Goal: Task Accomplishment & Management: Manage account settings

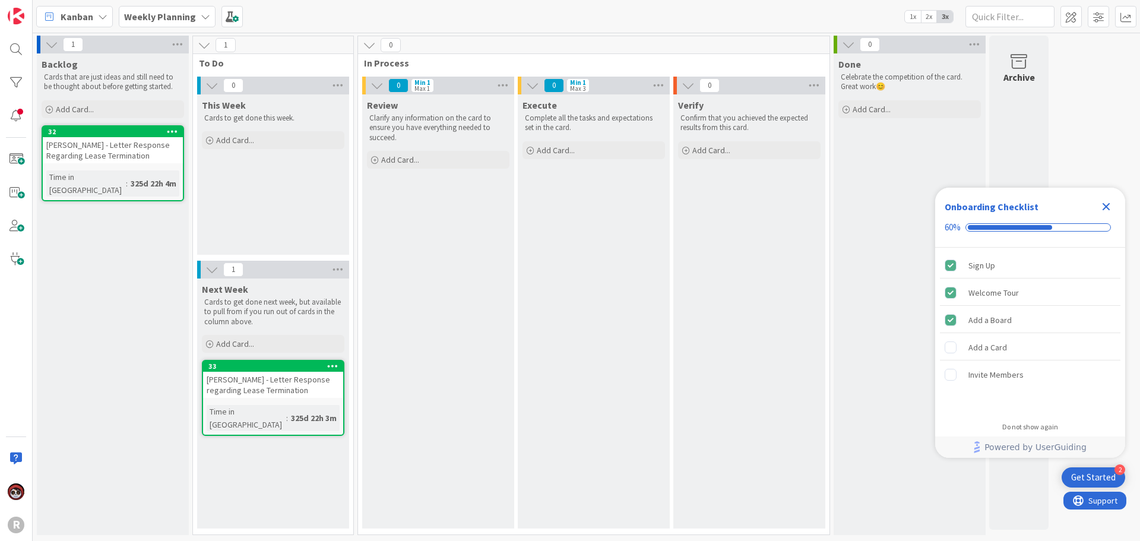
click at [131, 24] on div "Weekly Planning" at bounding box center [167, 16] width 97 height 21
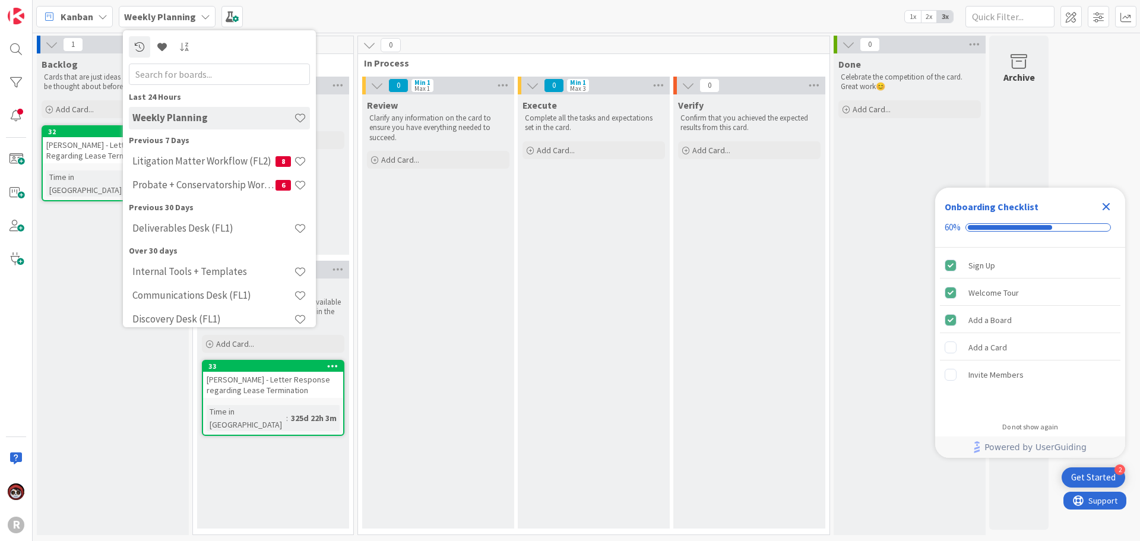
click at [91, 10] on div "Kanban" at bounding box center [74, 16] width 77 height 21
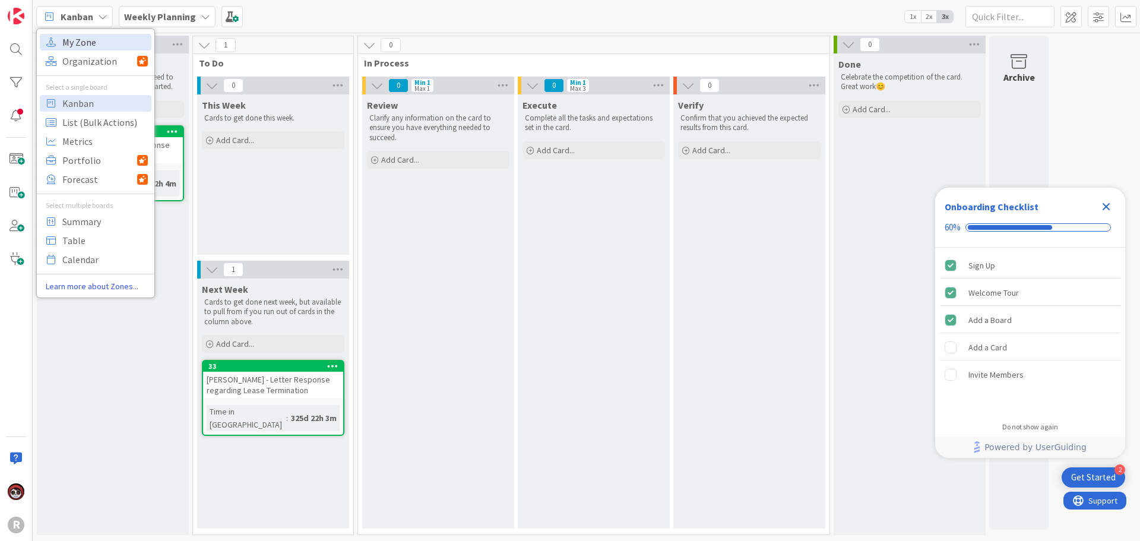
click at [91, 33] on span "My Zone" at bounding box center [105, 42] width 86 height 18
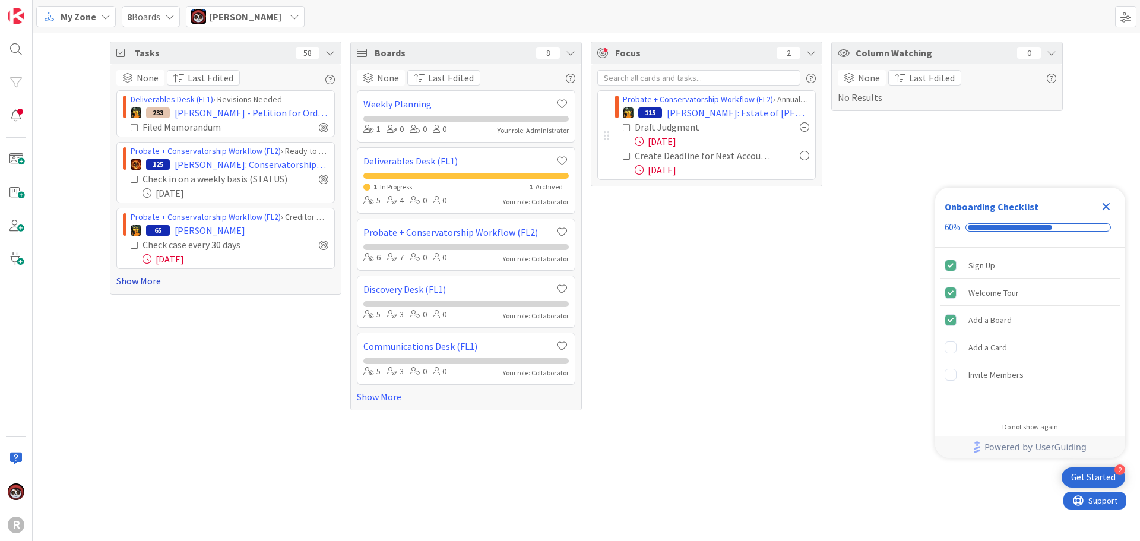
click at [145, 286] on link "Show More" at bounding box center [225, 281] width 219 height 14
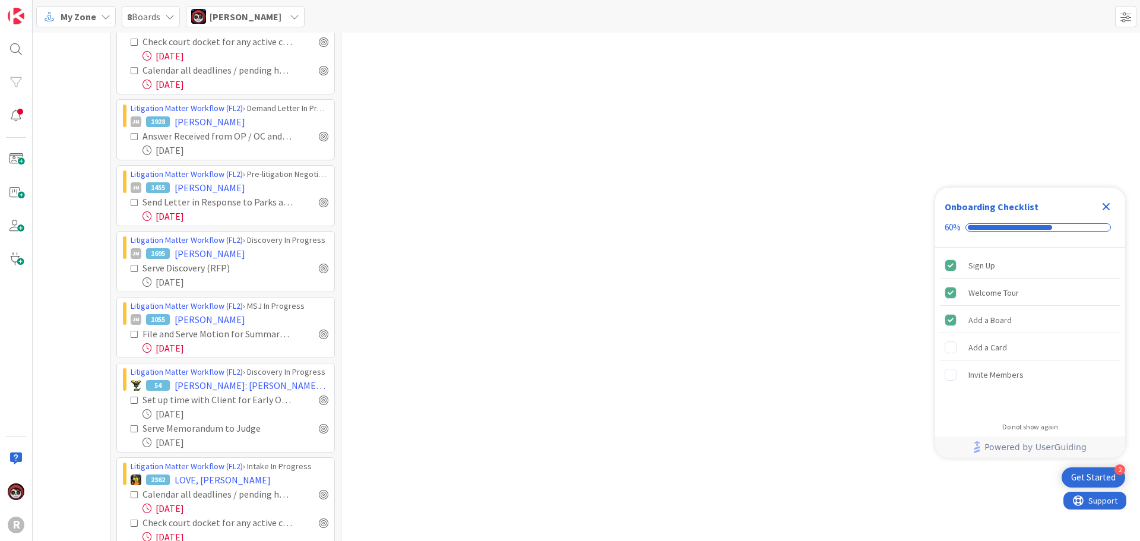
scroll to position [1722, 0]
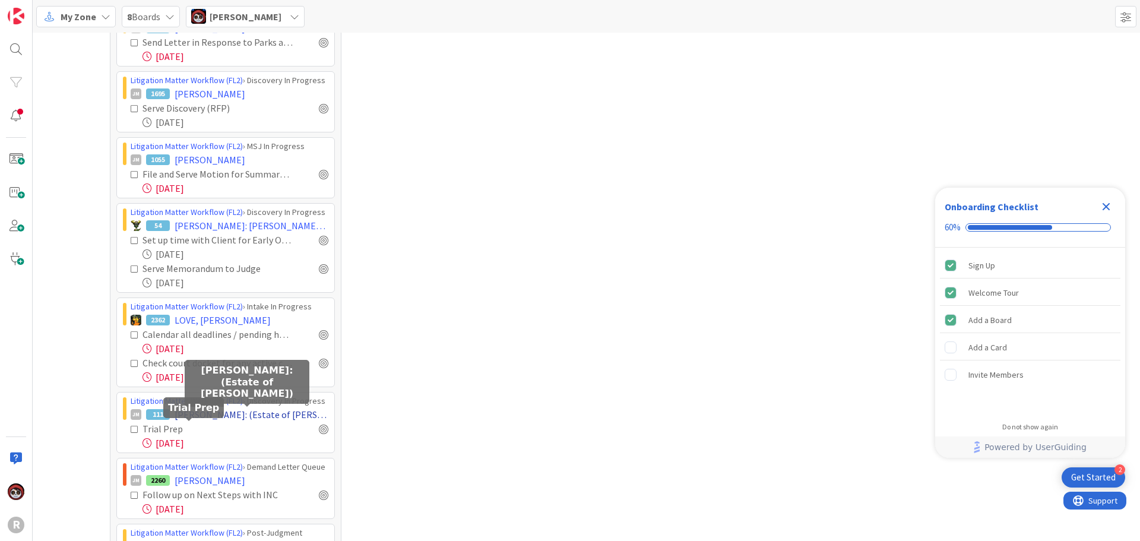
click at [203, 419] on span "[PERSON_NAME]: (Estate of [PERSON_NAME])" at bounding box center [252, 414] width 154 height 14
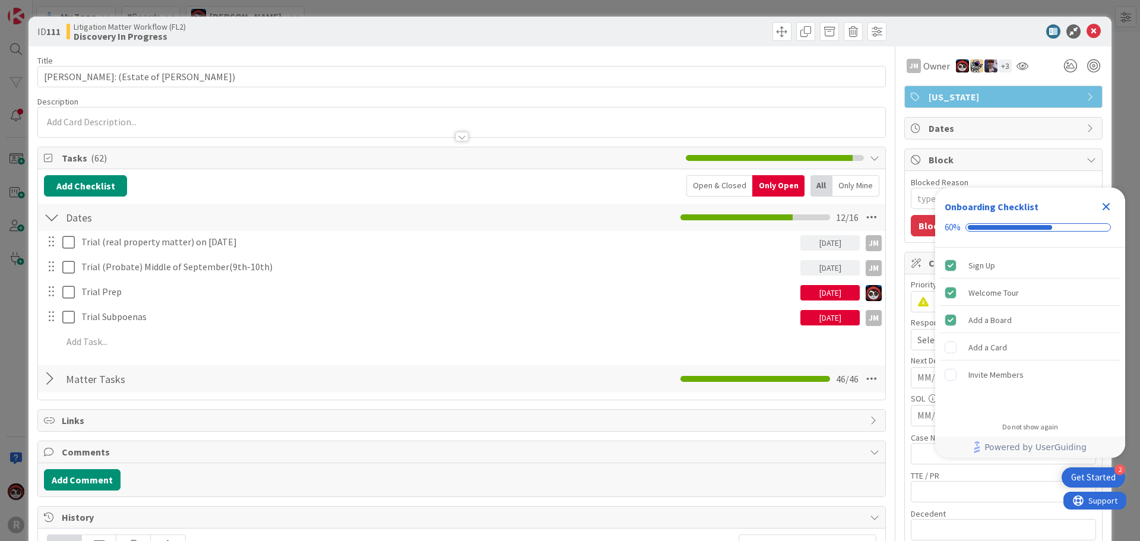
click at [1102, 207] on icon "Close Checklist" at bounding box center [1106, 207] width 14 height 14
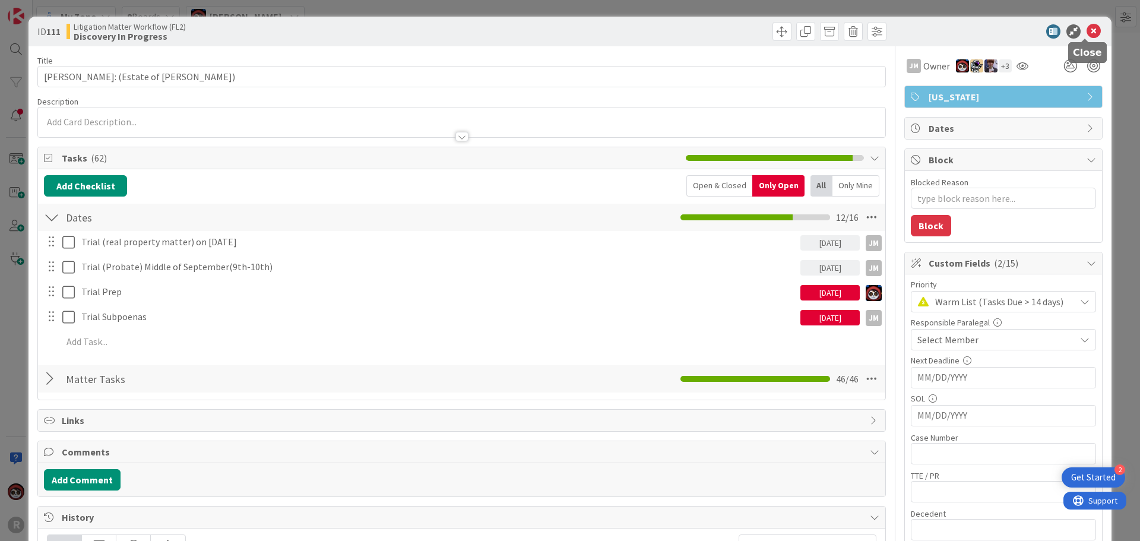
click at [1087, 30] on icon at bounding box center [1094, 31] width 14 height 14
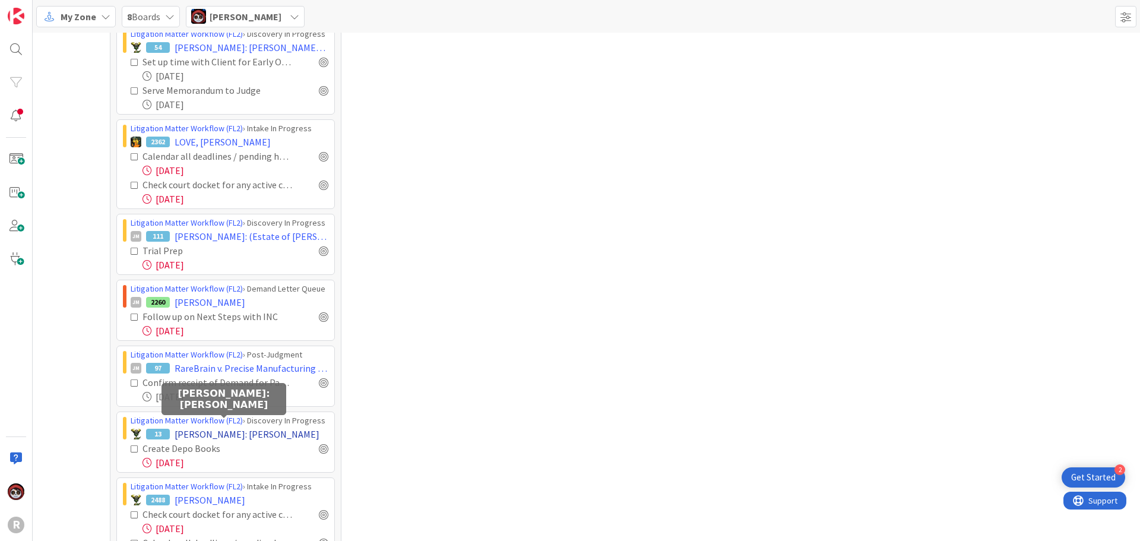
scroll to position [1959, 0]
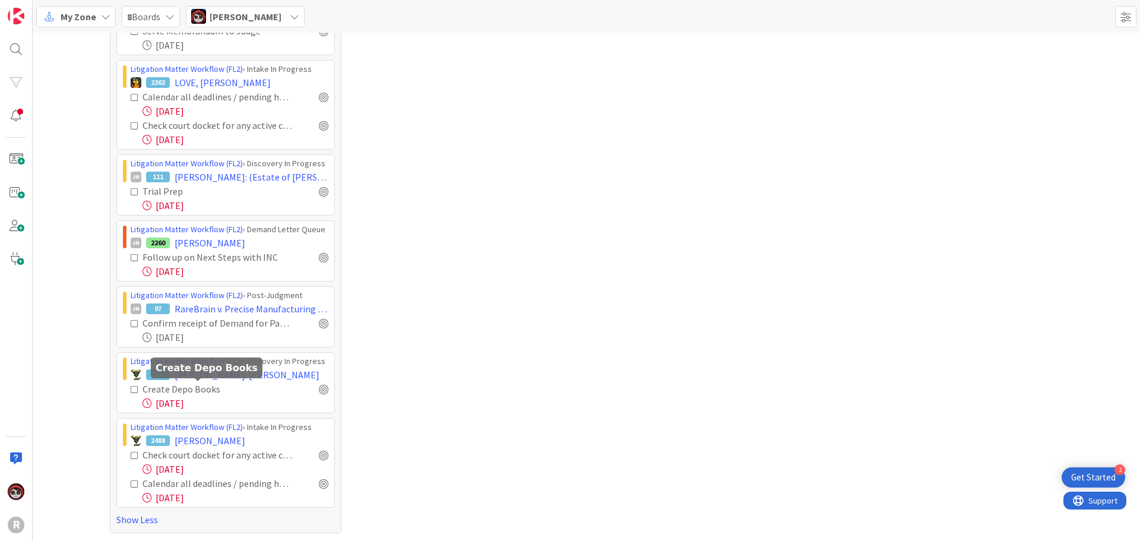
click at [198, 382] on div "Create Depo Books" at bounding box center [204, 389] width 122 height 14
click at [198, 375] on span "[PERSON_NAME]: [PERSON_NAME]" at bounding box center [247, 375] width 145 height 14
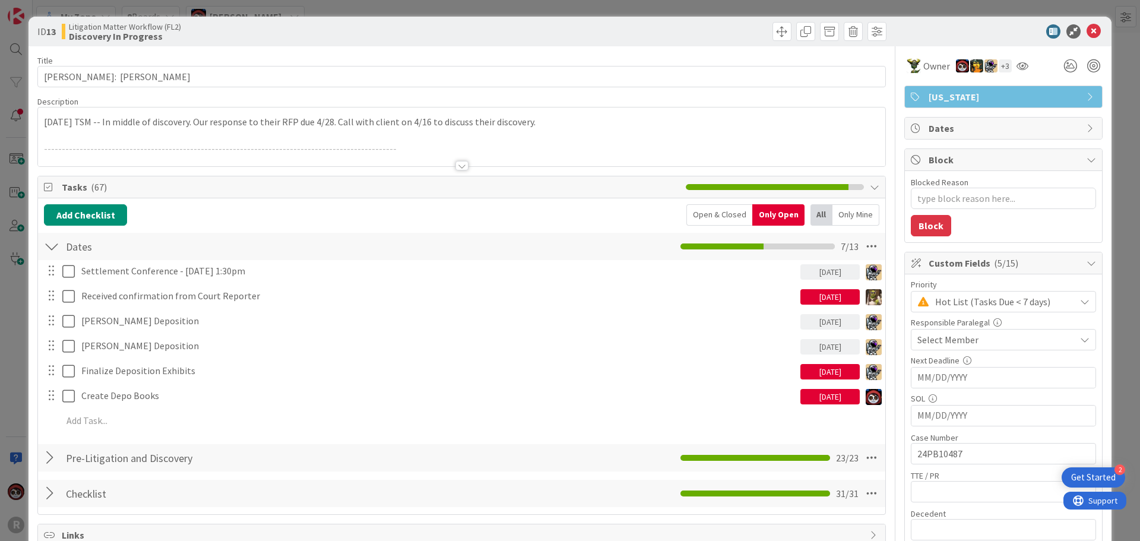
scroll to position [59, 0]
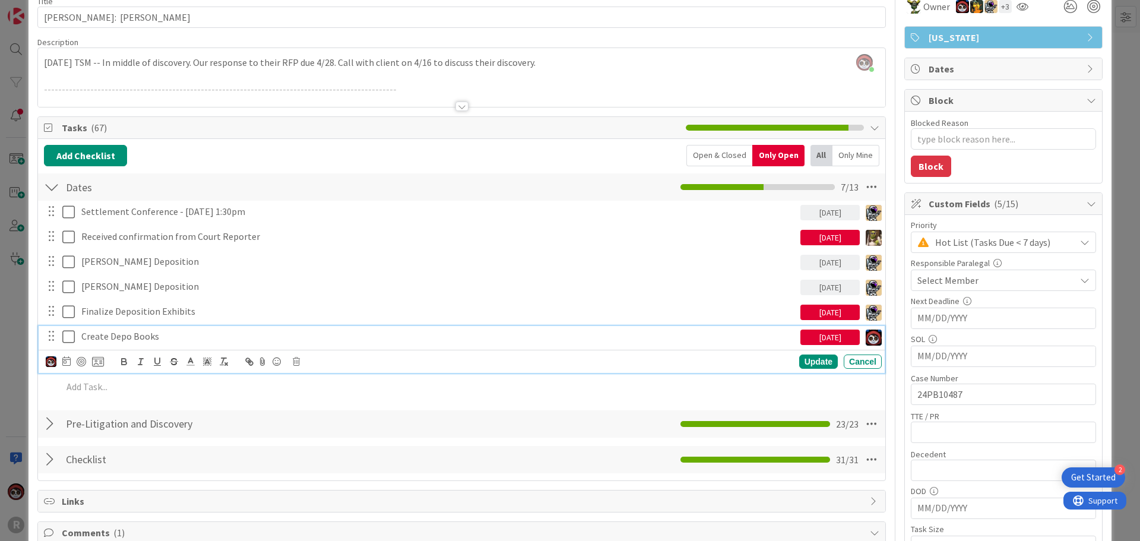
click at [134, 337] on p "Create Depo Books" at bounding box center [438, 337] width 714 height 14
click at [293, 362] on icon at bounding box center [296, 361] width 7 height 8
click at [333, 410] on div "Delete" at bounding box center [327, 411] width 44 height 21
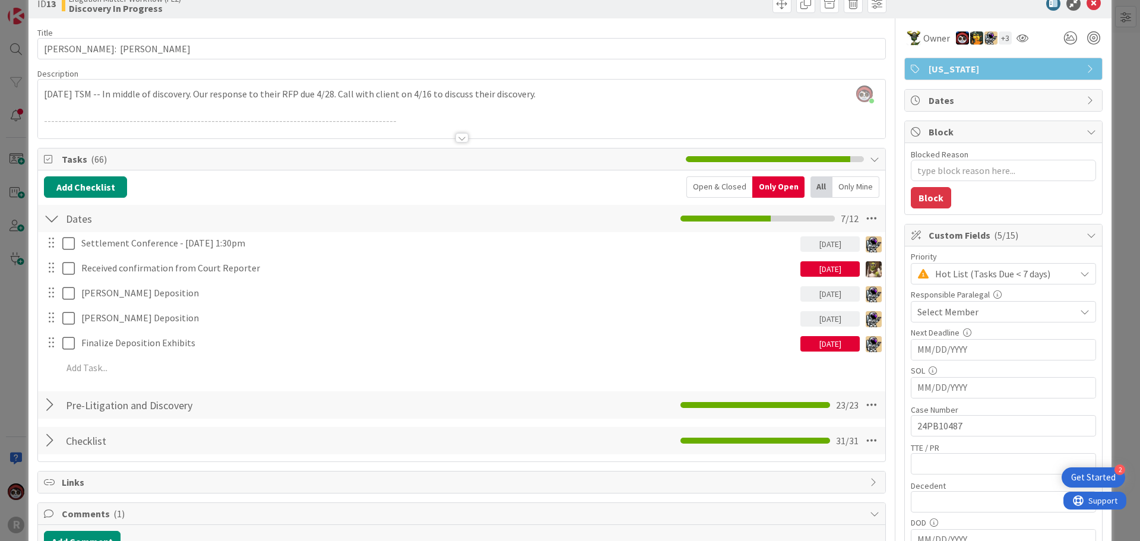
scroll to position [0, 0]
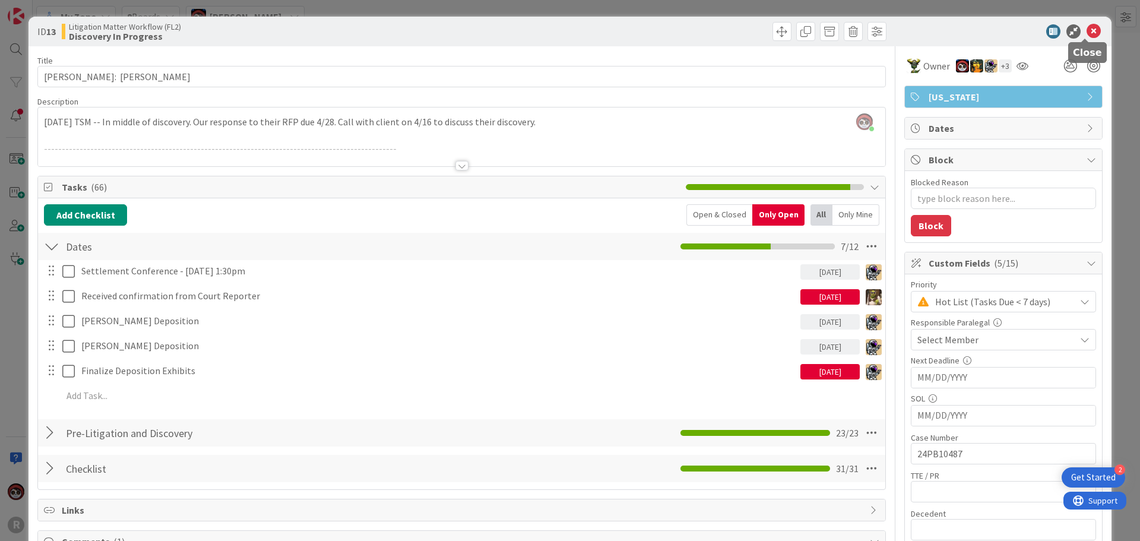
click at [1088, 34] on icon at bounding box center [1094, 31] width 14 height 14
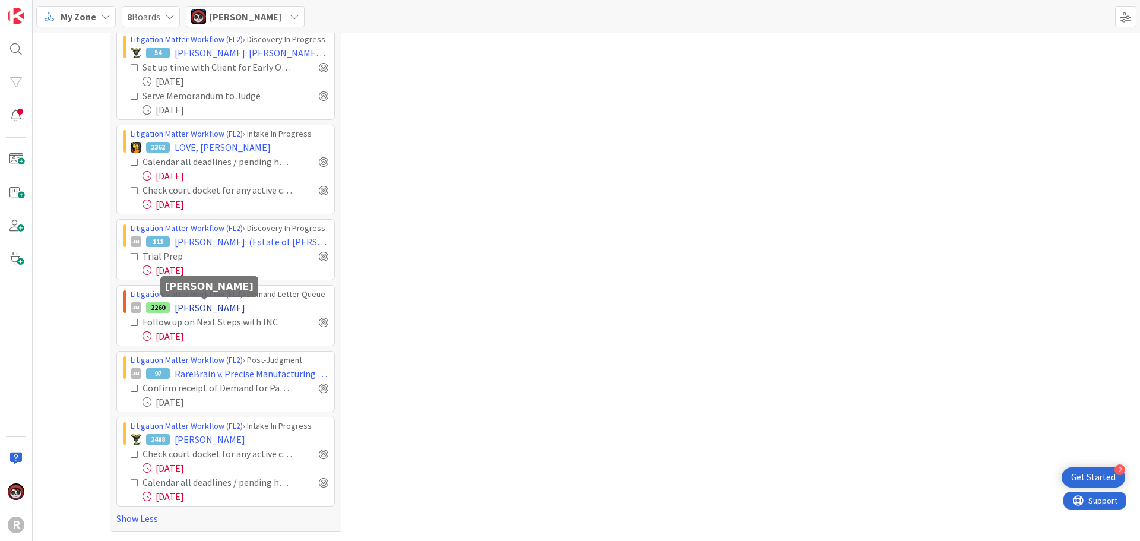
click at [216, 308] on span "[PERSON_NAME]" at bounding box center [210, 307] width 71 height 14
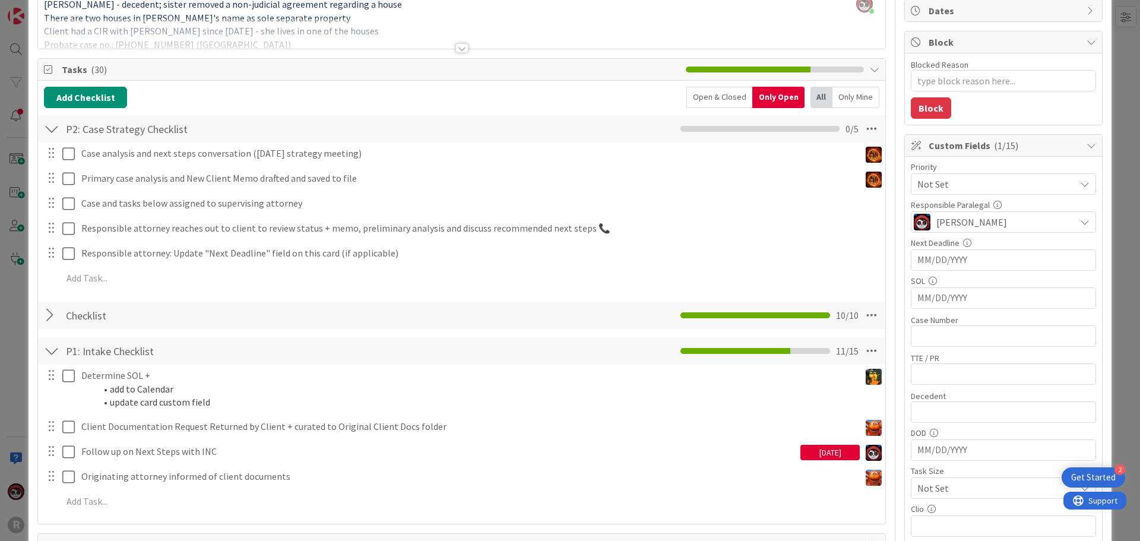
scroll to position [178, 0]
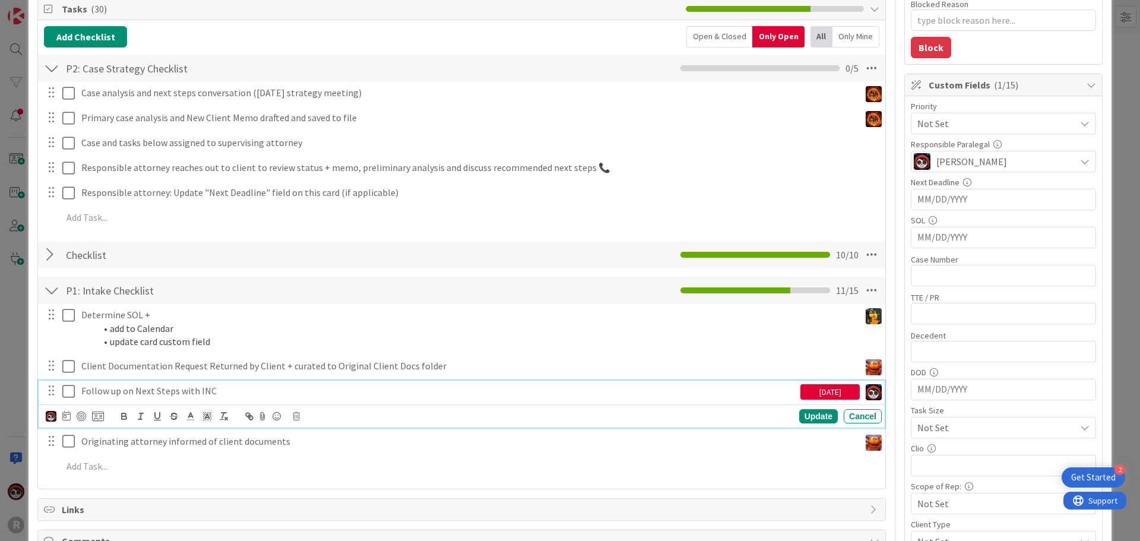
click at [118, 395] on p "Follow up on Next Steps with INC" at bounding box center [438, 391] width 714 height 14
click at [67, 419] on icon at bounding box center [66, 416] width 8 height 10
type textarea "x"
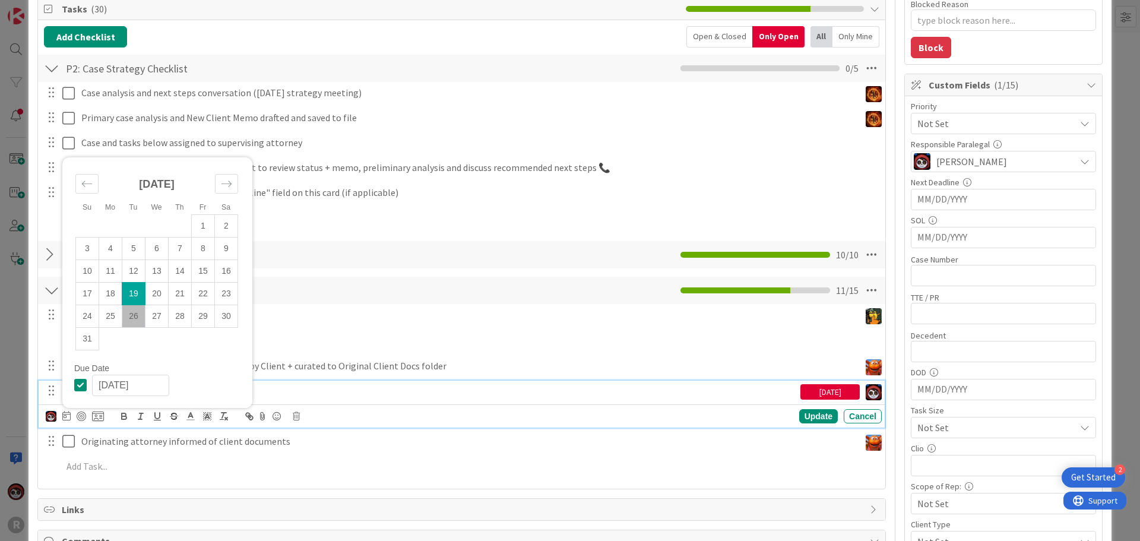
scroll to position [297, 0]
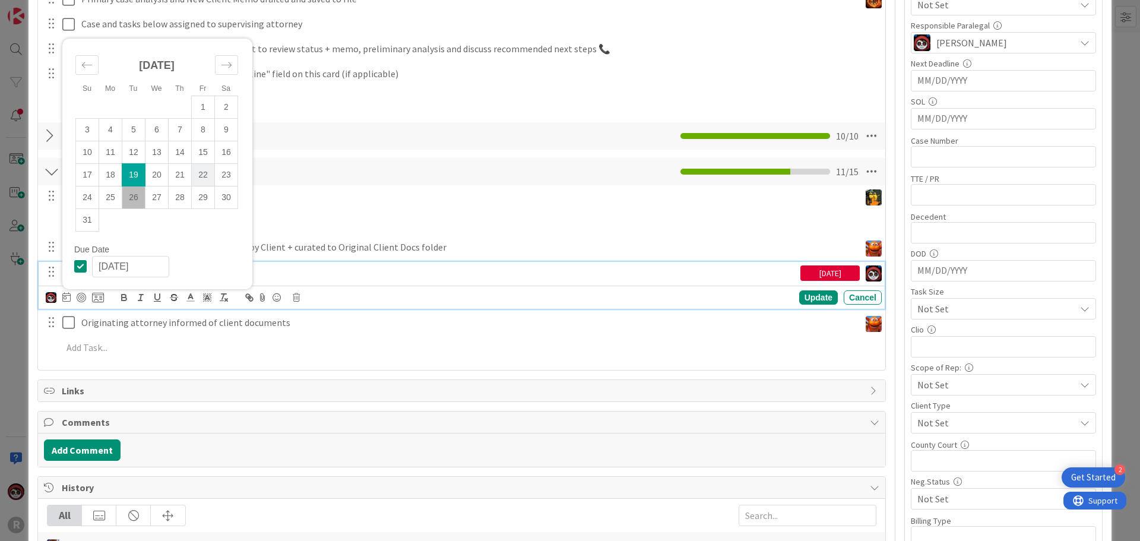
click at [202, 179] on td "22" at bounding box center [203, 174] width 23 height 23
type input "[DATE]"
type textarea "x"
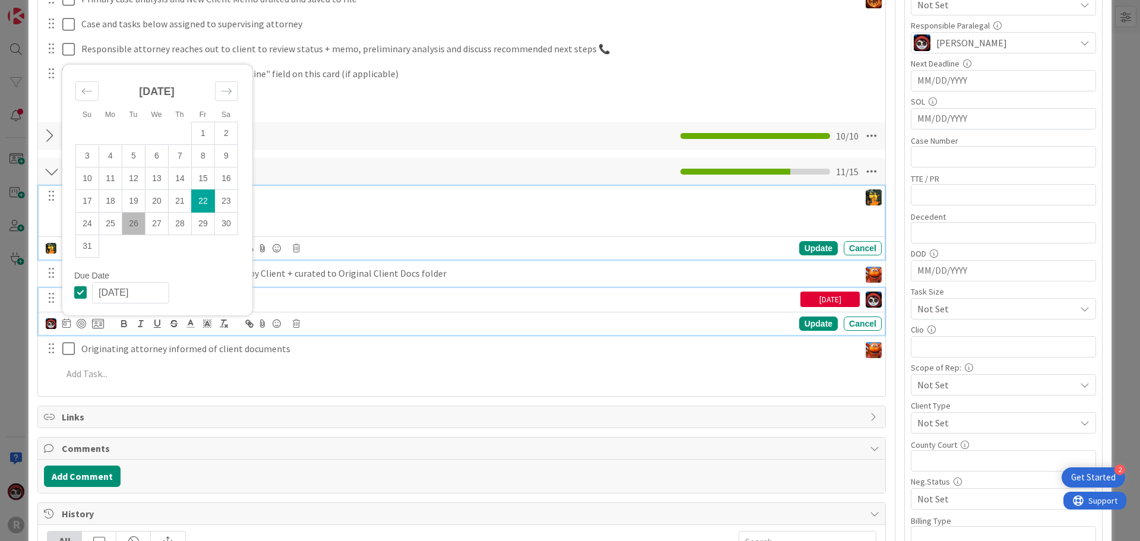
click at [383, 213] on div "Determine SOL + add to Calendar update card custom field Update Cancel" at bounding box center [462, 223] width 846 height 74
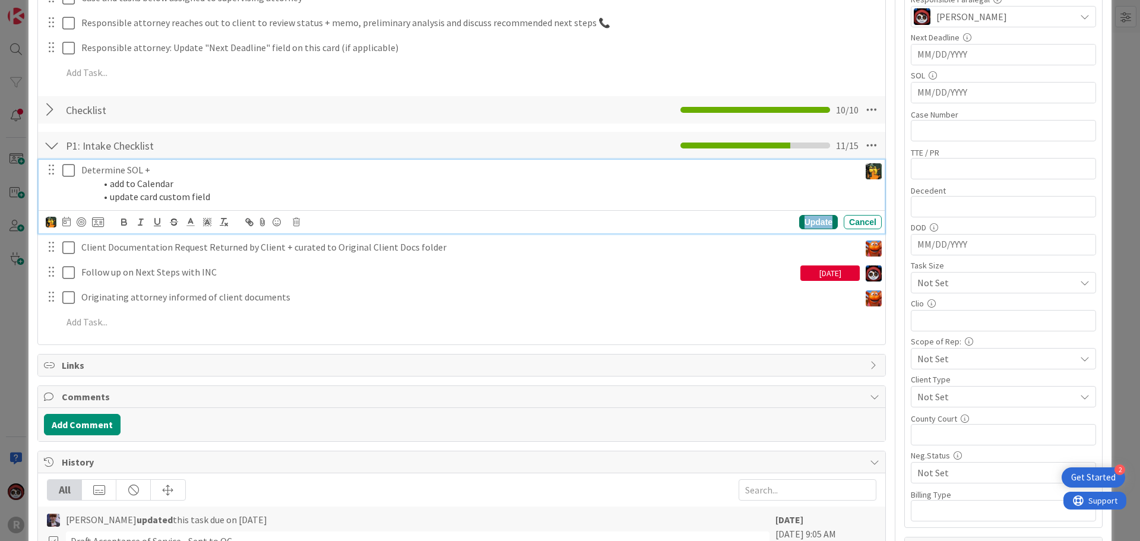
click at [818, 225] on div "Update" at bounding box center [818, 222] width 39 height 14
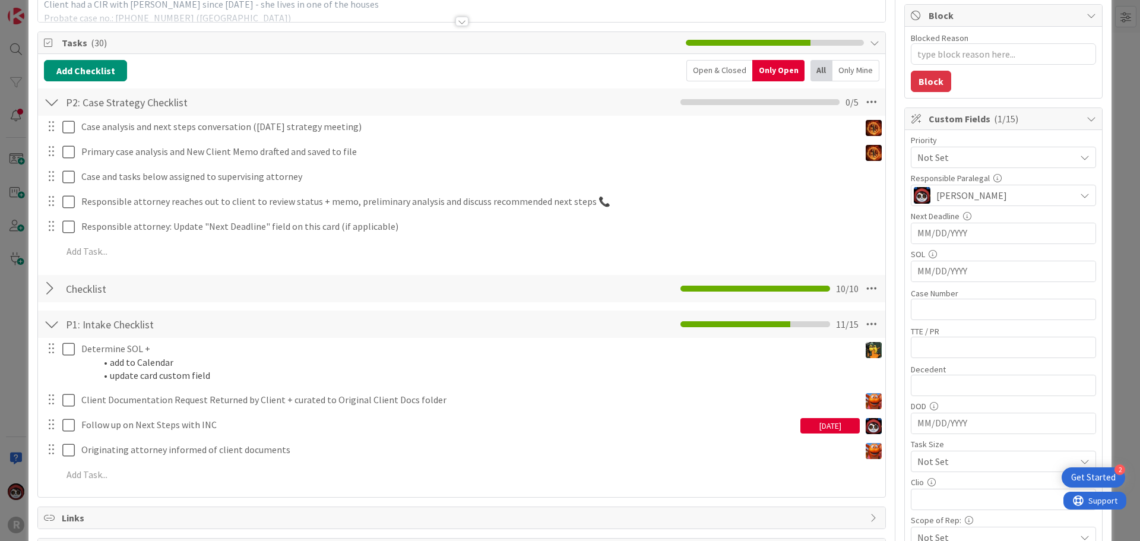
scroll to position [145, 0]
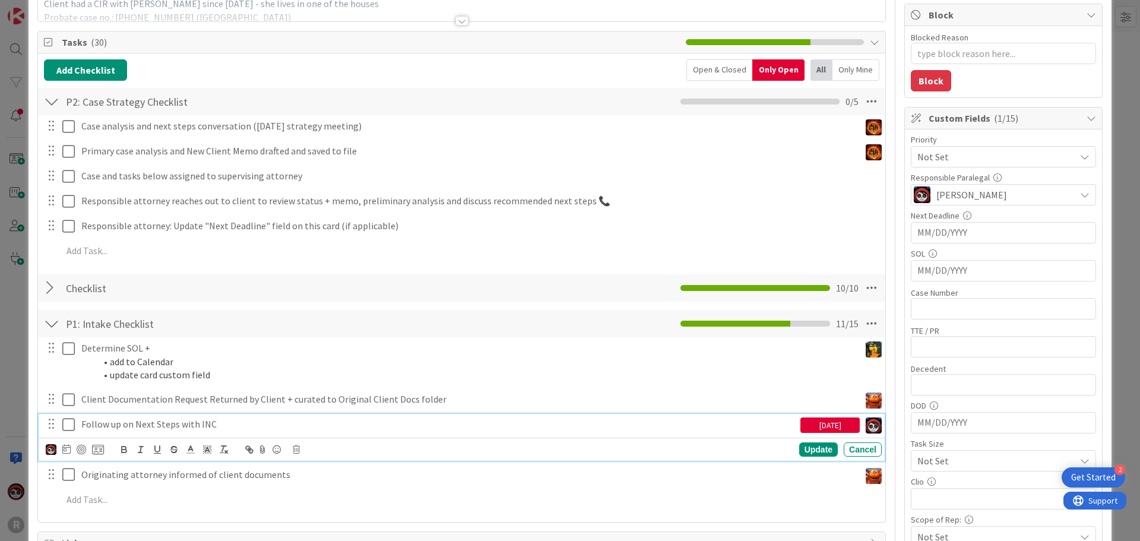
click at [182, 424] on p "Follow up on Next Steps with INC" at bounding box center [438, 424] width 714 height 14
click at [64, 449] on icon at bounding box center [66, 449] width 8 height 10
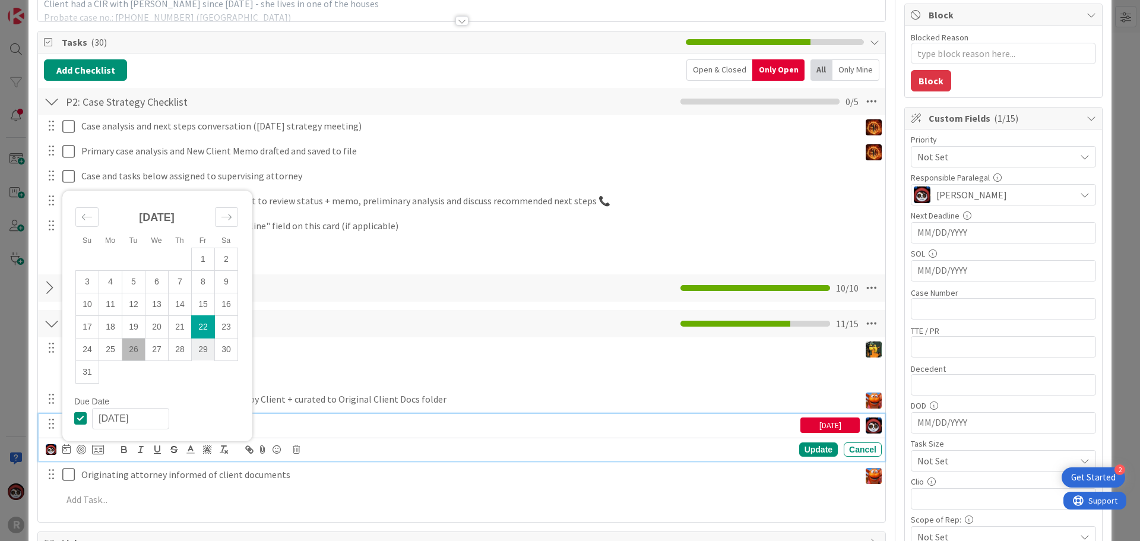
click at [203, 346] on td "29" at bounding box center [203, 349] width 23 height 23
type input "[DATE]"
click at [811, 445] on div "Update" at bounding box center [818, 449] width 39 height 14
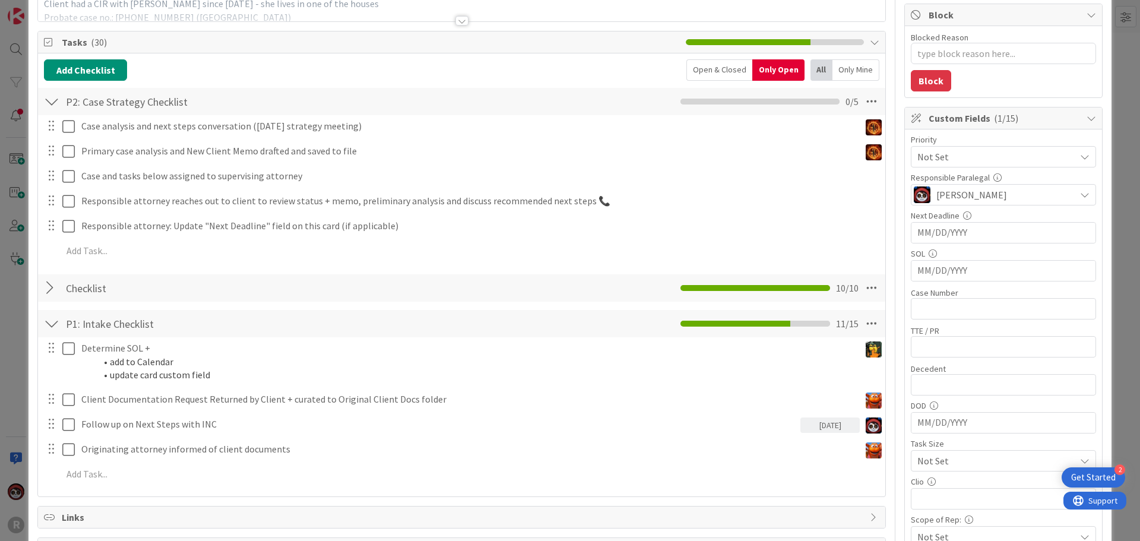
scroll to position [0, 0]
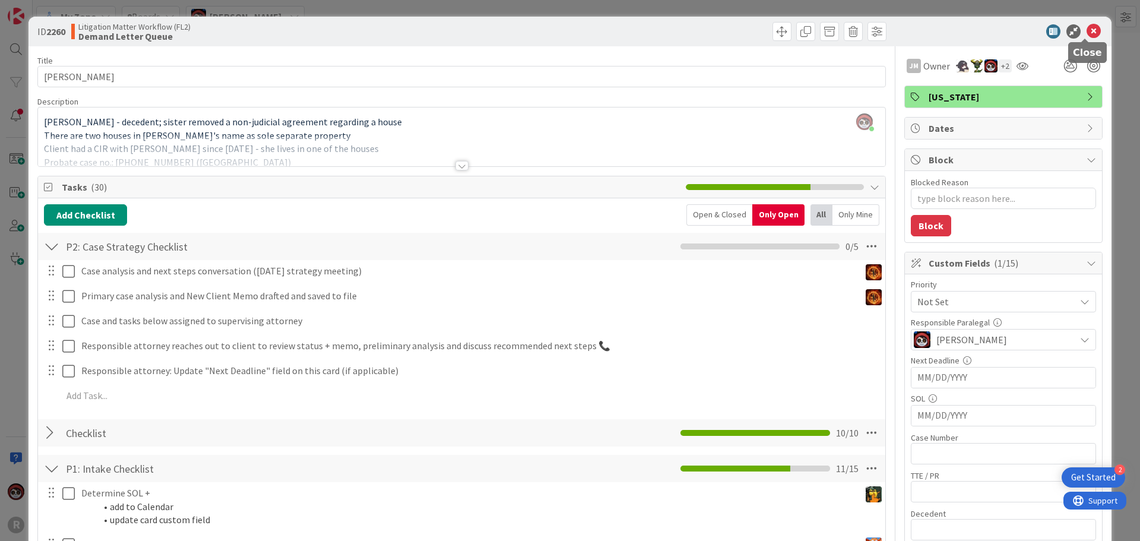
click at [1087, 30] on icon at bounding box center [1094, 31] width 14 height 14
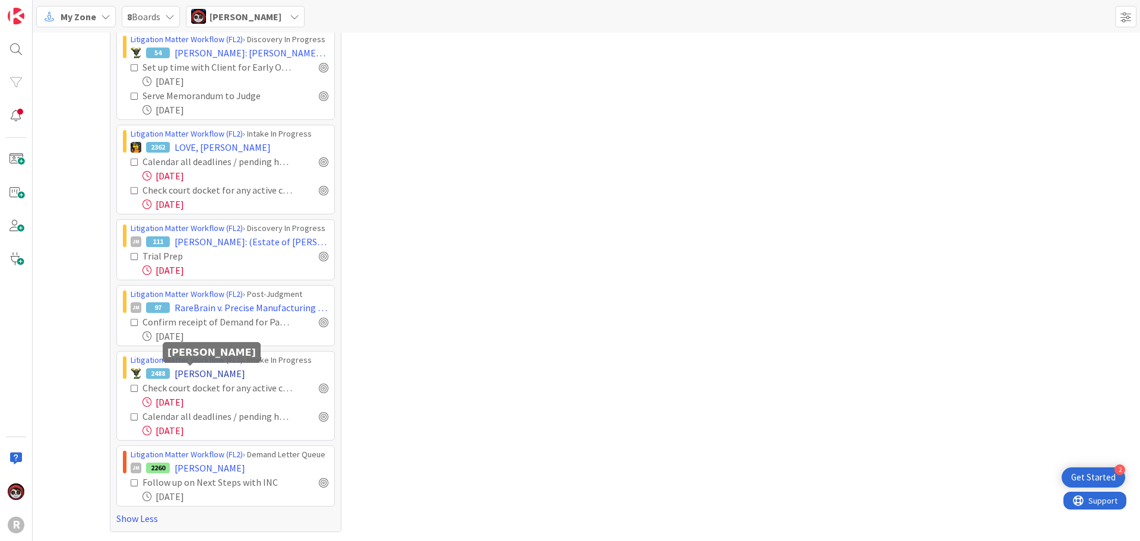
click at [191, 376] on span "[PERSON_NAME]" at bounding box center [210, 373] width 71 height 14
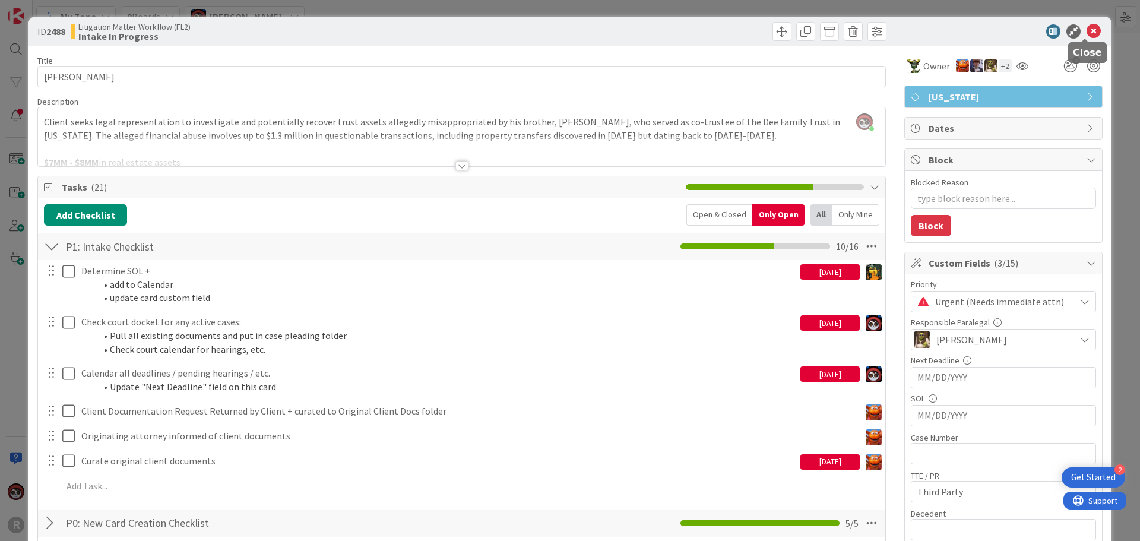
click at [1087, 32] on icon at bounding box center [1094, 31] width 14 height 14
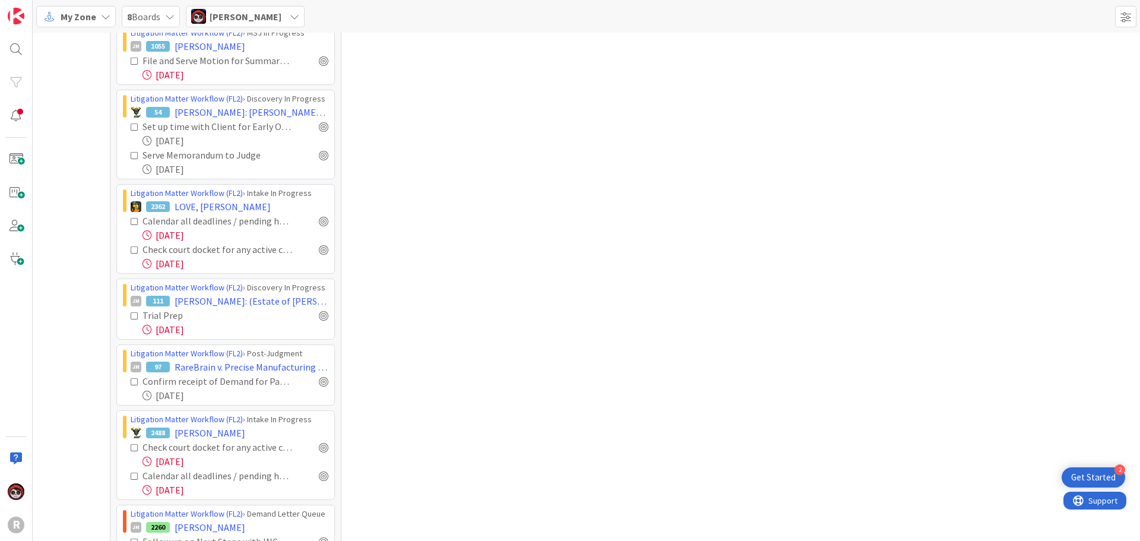
scroll to position [1776, 0]
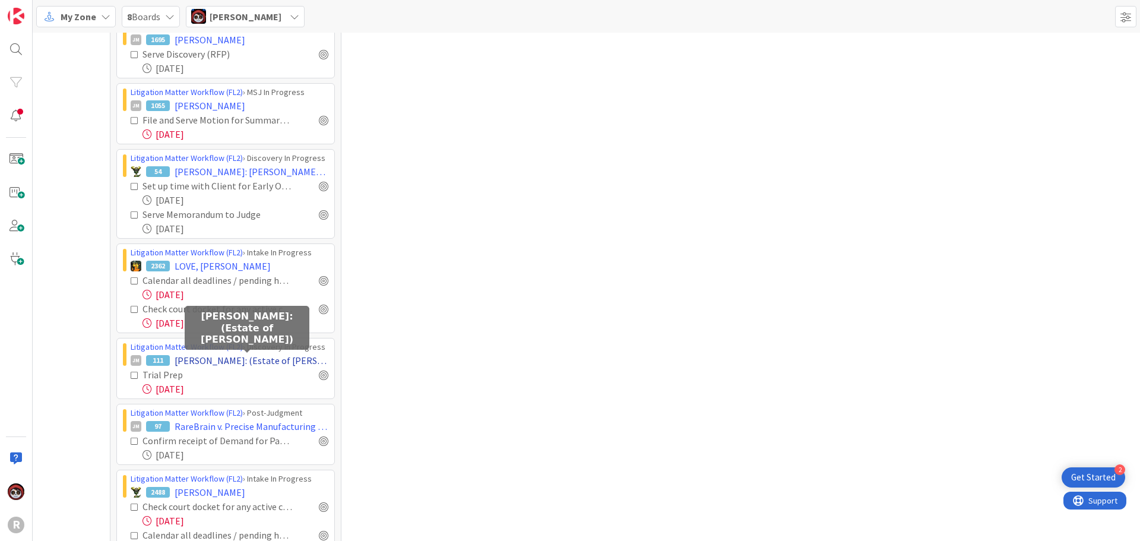
click at [194, 357] on span "[PERSON_NAME]: (Estate of [PERSON_NAME])" at bounding box center [252, 360] width 154 height 14
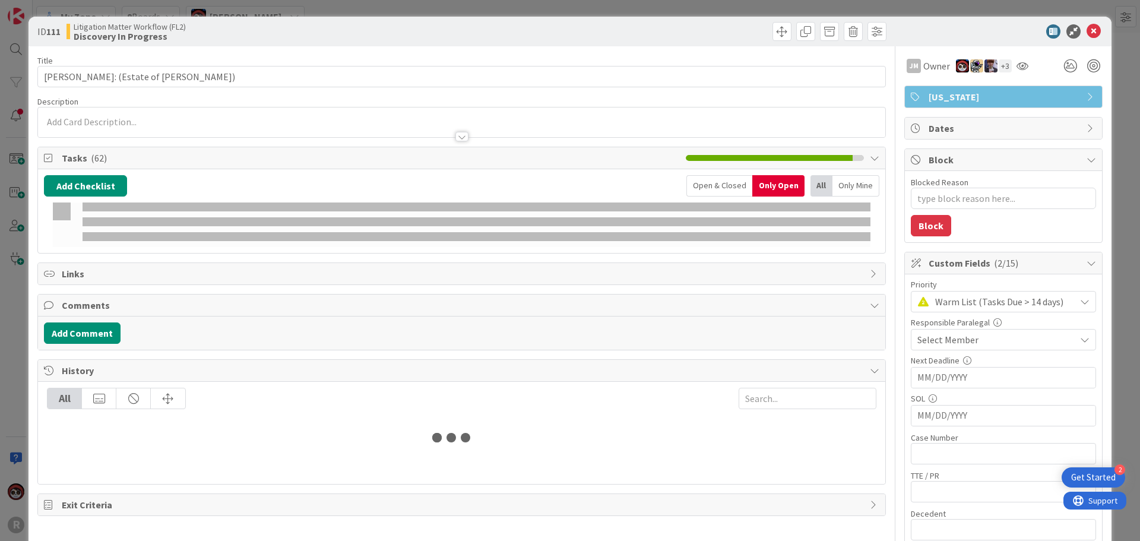
type textarea "x"
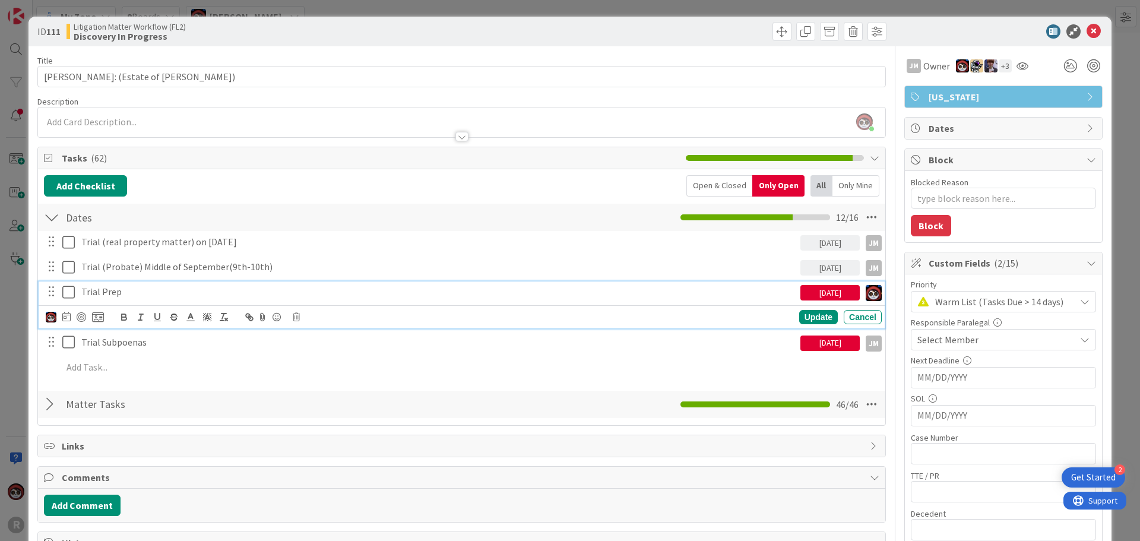
click at [136, 294] on p "Trial Prep" at bounding box center [438, 292] width 714 height 14
click at [66, 317] on icon at bounding box center [66, 317] width 8 height 10
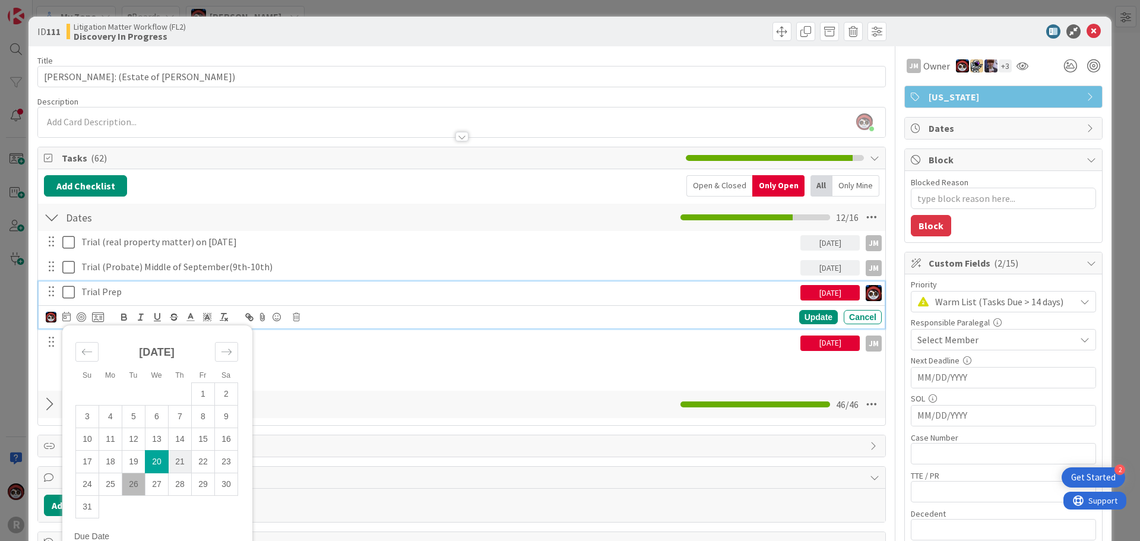
click at [181, 465] on td "21" at bounding box center [180, 461] width 23 height 23
type input "[DATE]"
type textarea "x"
click at [806, 315] on div "Update" at bounding box center [818, 317] width 39 height 14
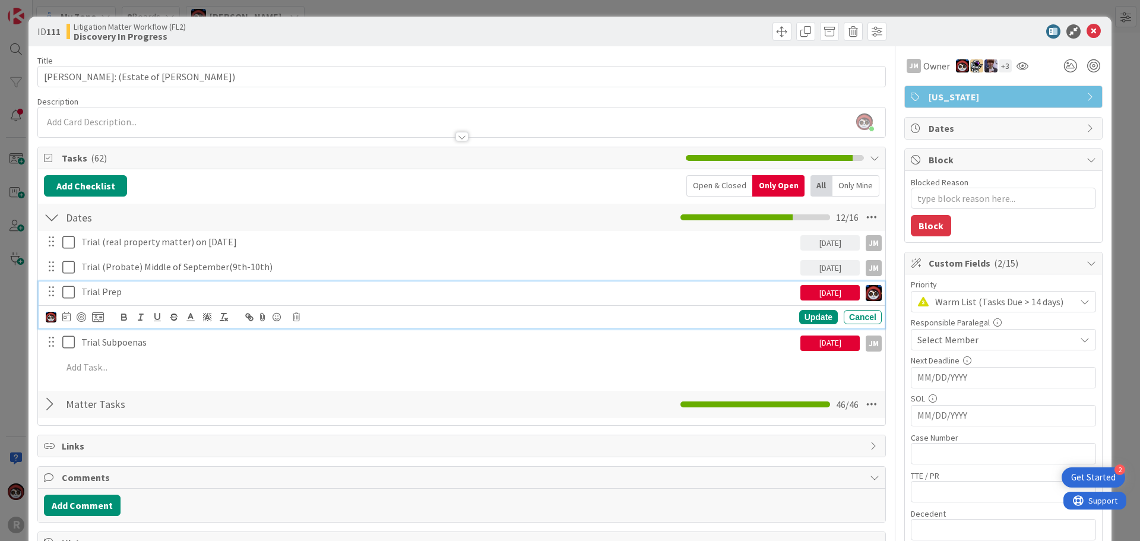
click at [115, 294] on p "Trial Prep" at bounding box center [438, 292] width 714 height 14
click at [65, 315] on icon at bounding box center [66, 317] width 8 height 10
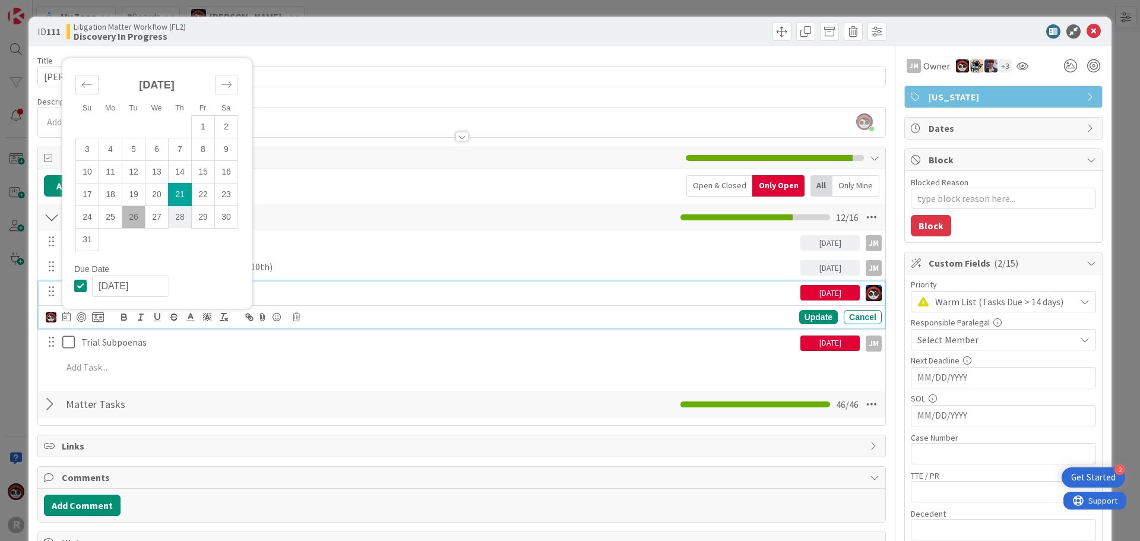
click at [175, 214] on td "28" at bounding box center [180, 216] width 23 height 23
type input "[DATE]"
type textarea "x"
click at [799, 322] on div "Update" at bounding box center [818, 317] width 39 height 14
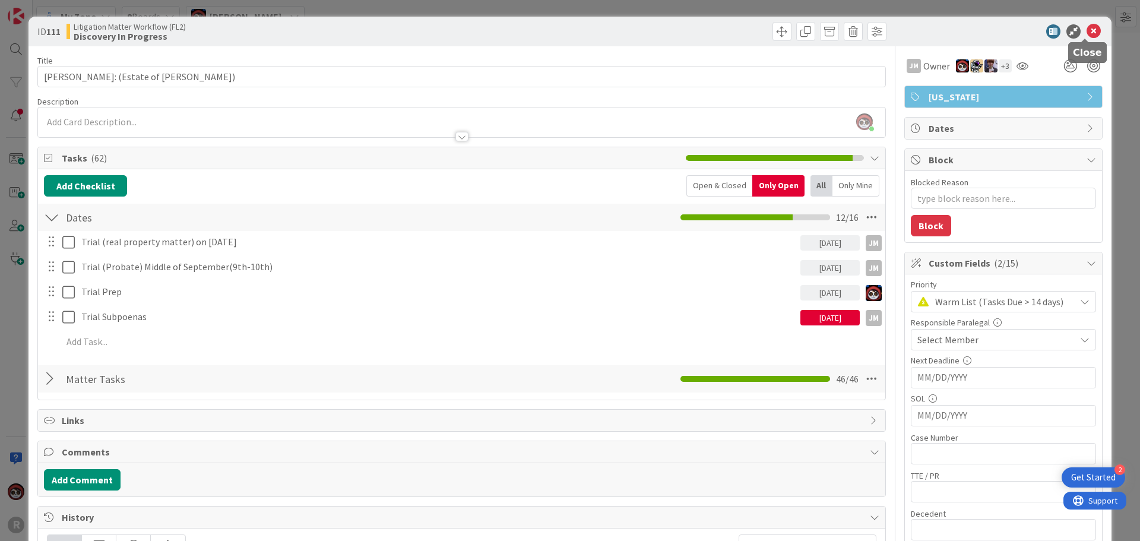
click at [1088, 32] on icon at bounding box center [1094, 31] width 14 height 14
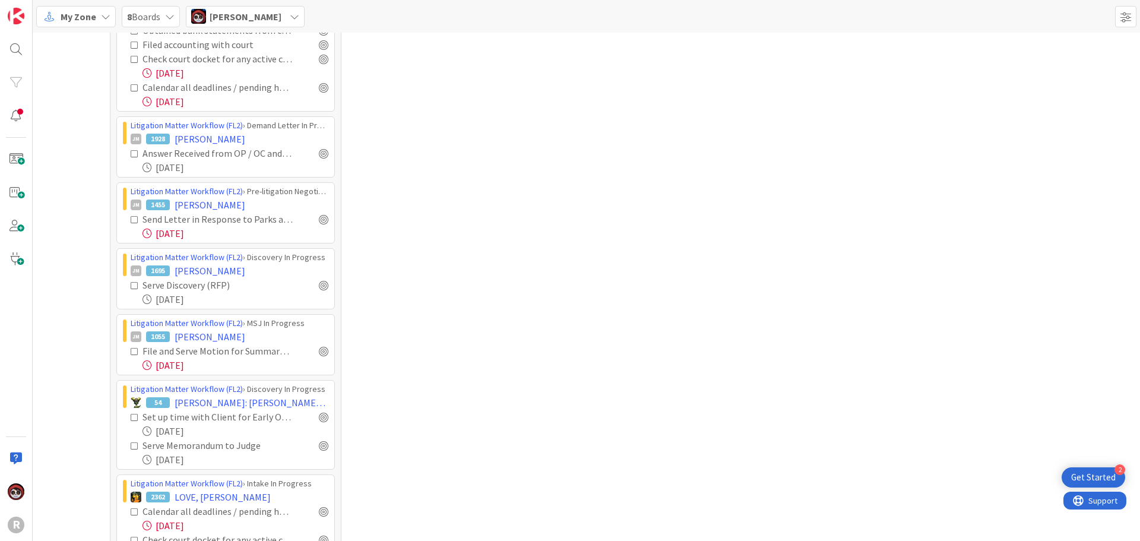
scroll to position [1538, 0]
